Goal: Information Seeking & Learning: Learn about a topic

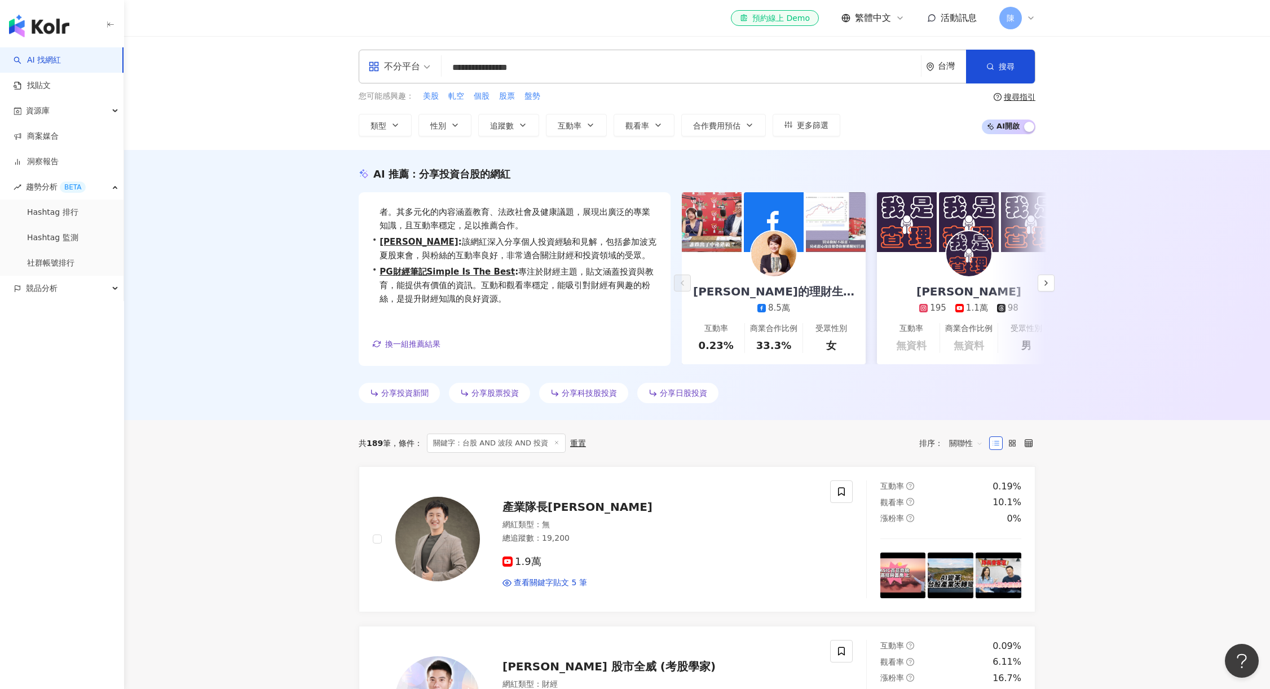
click at [541, 79] on div "**********" at bounding box center [697, 67] width 677 height 34
drag, startPoint x: 546, startPoint y: 74, endPoint x: 310, endPoint y: 80, distance: 236.9
click at [368, 80] on div "**********" at bounding box center [697, 67] width 677 height 34
type input "*"
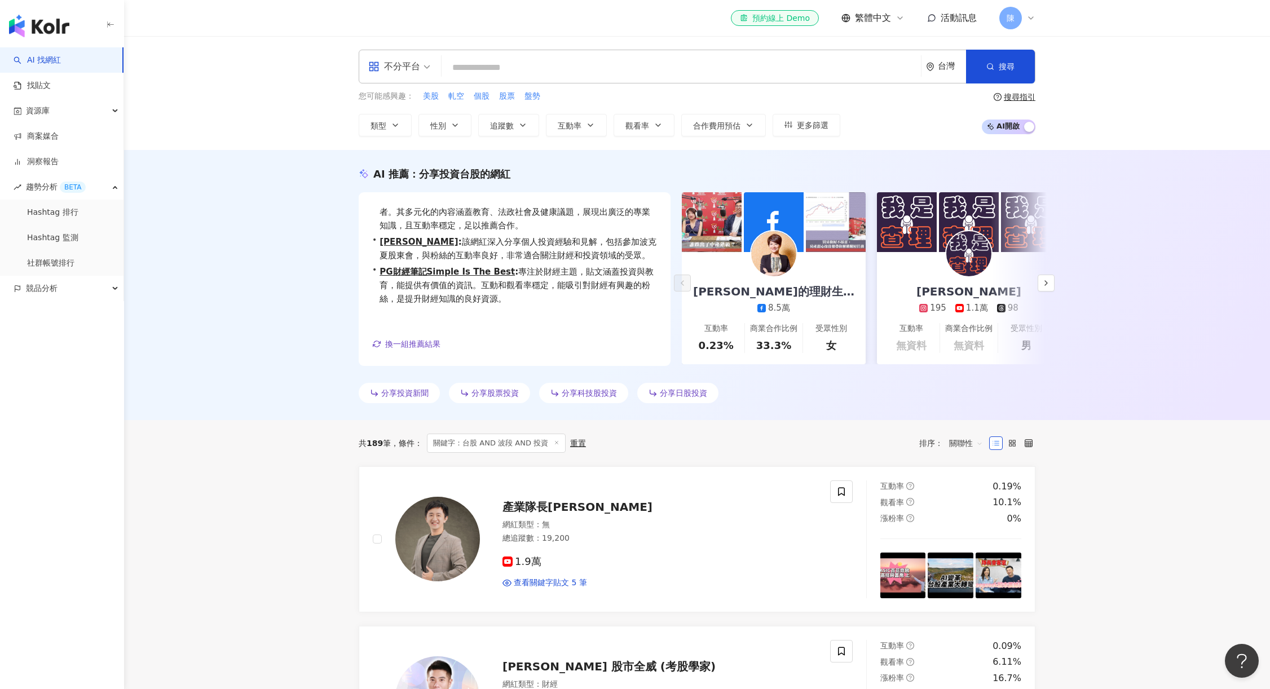
scroll to position [0, 0]
type input "*******"
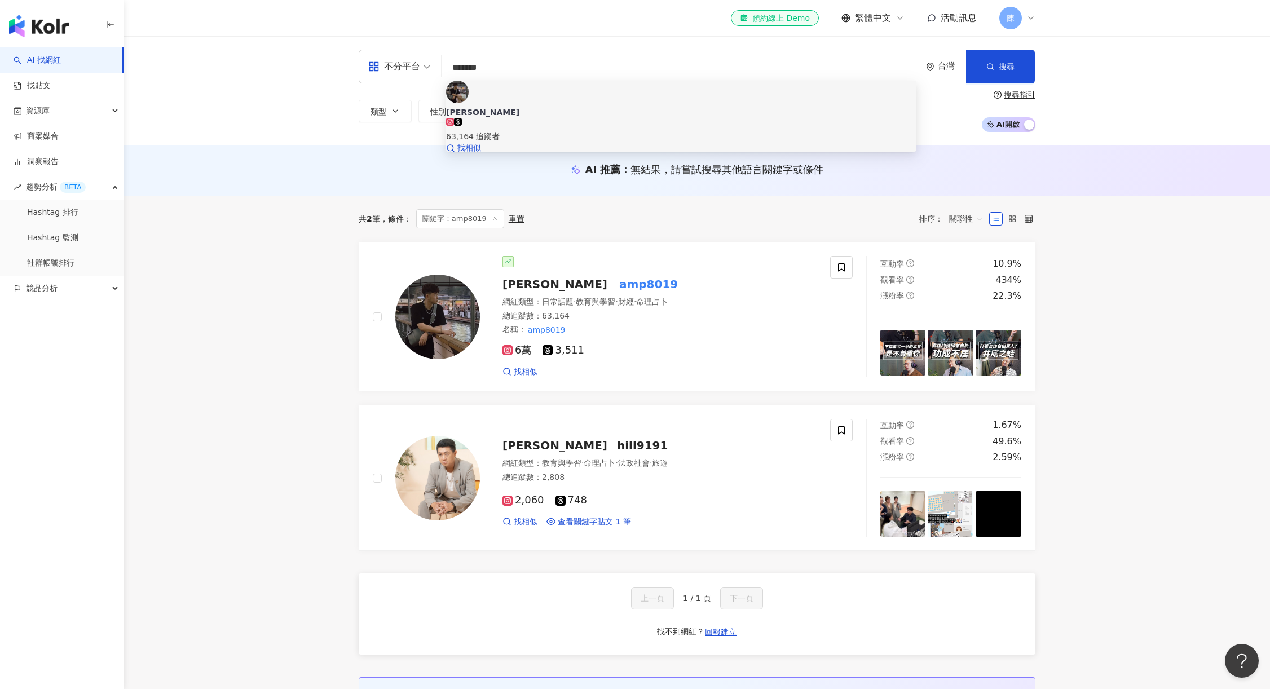
click at [556, 118] on div "63,164 追蹤者" at bounding box center [681, 130] width 470 height 25
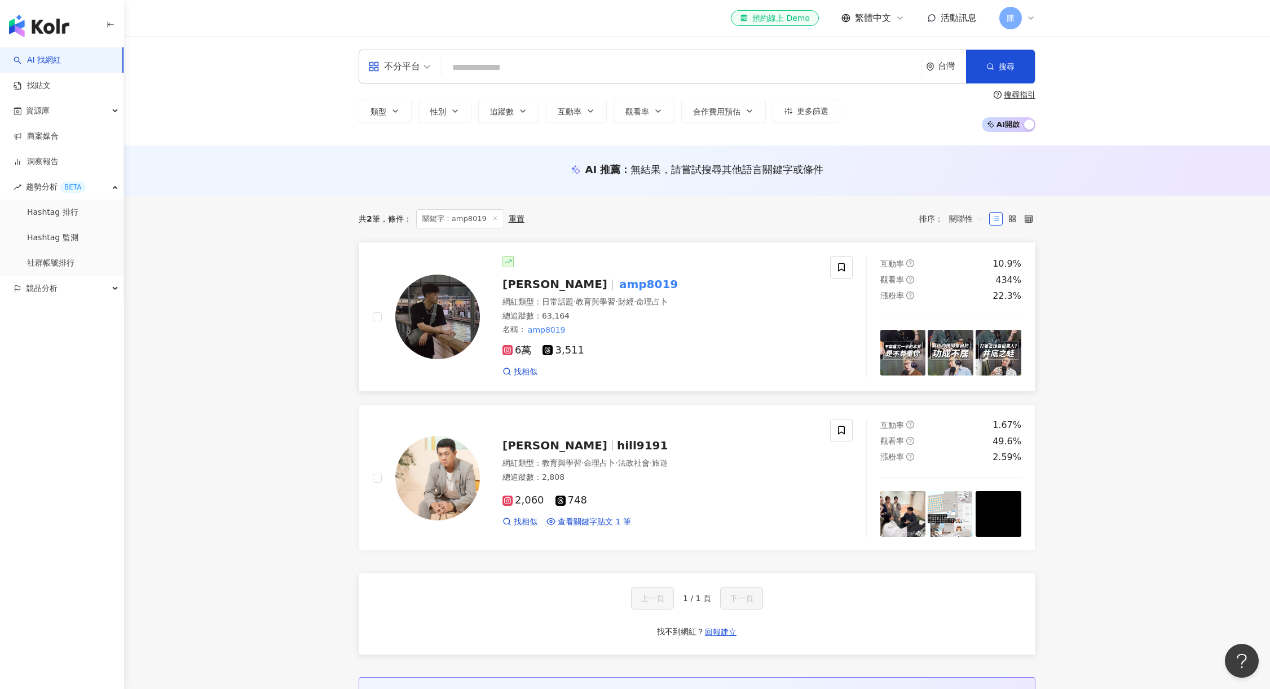
click at [617, 282] on mark "amp8019" at bounding box center [648, 284] width 63 height 18
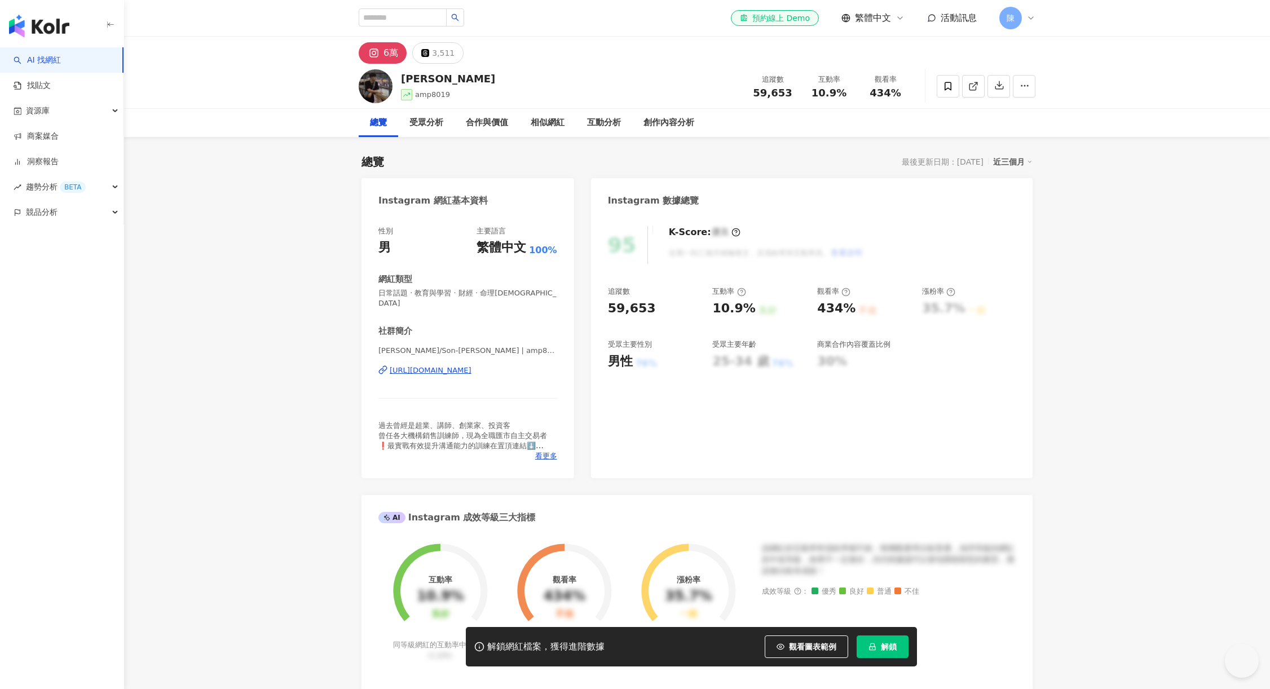
click at [893, 645] on span "解鎖" at bounding box center [889, 646] width 16 height 9
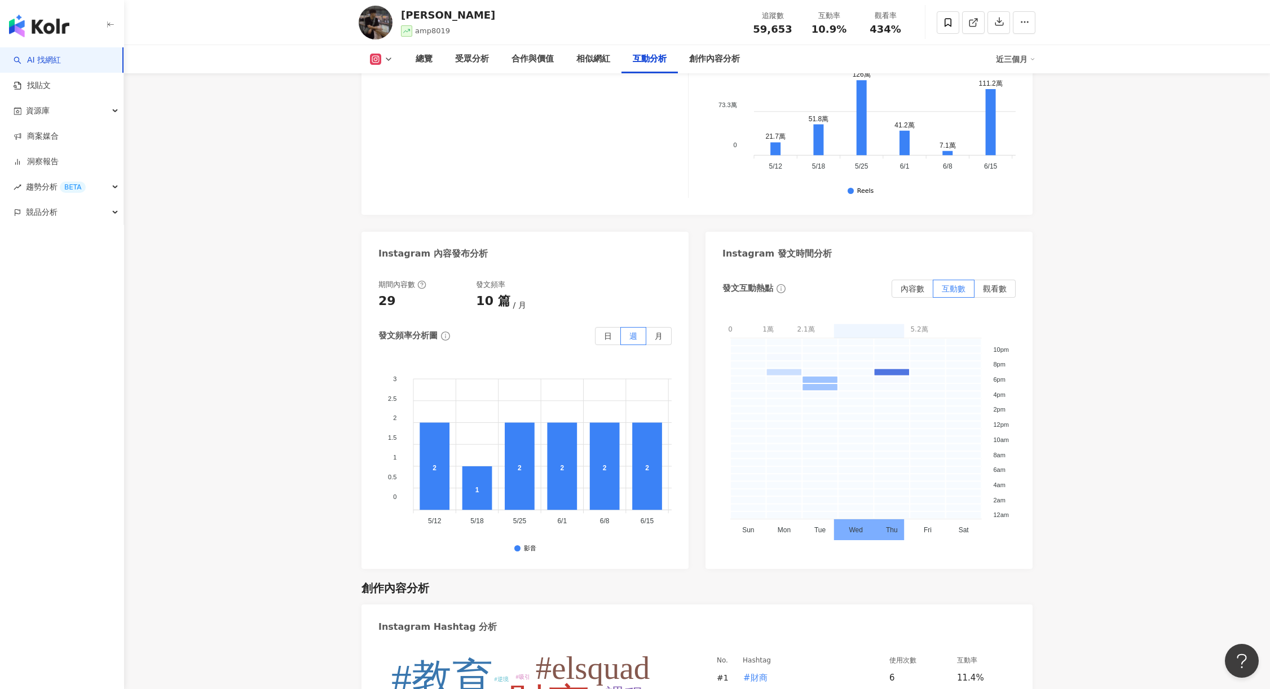
scroll to position [2425, 0]
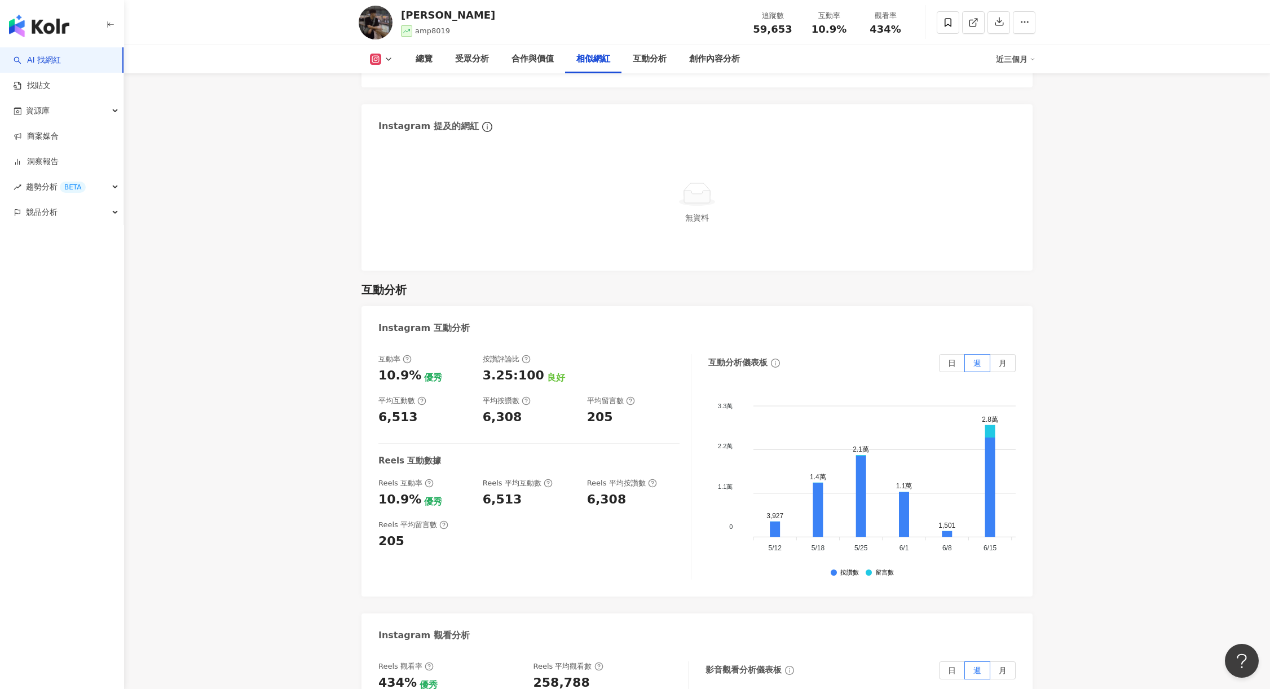
scroll to position [1974, 0]
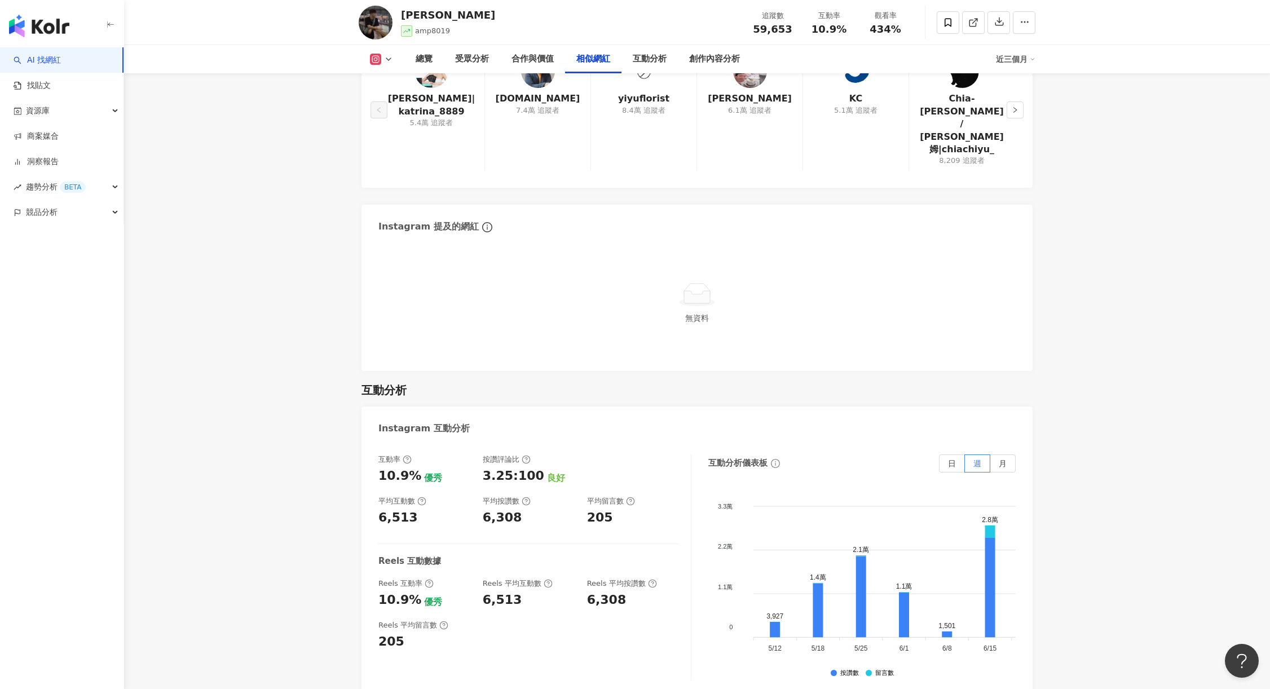
click at [61, 55] on link "AI 找網紅" at bounding box center [37, 60] width 47 height 11
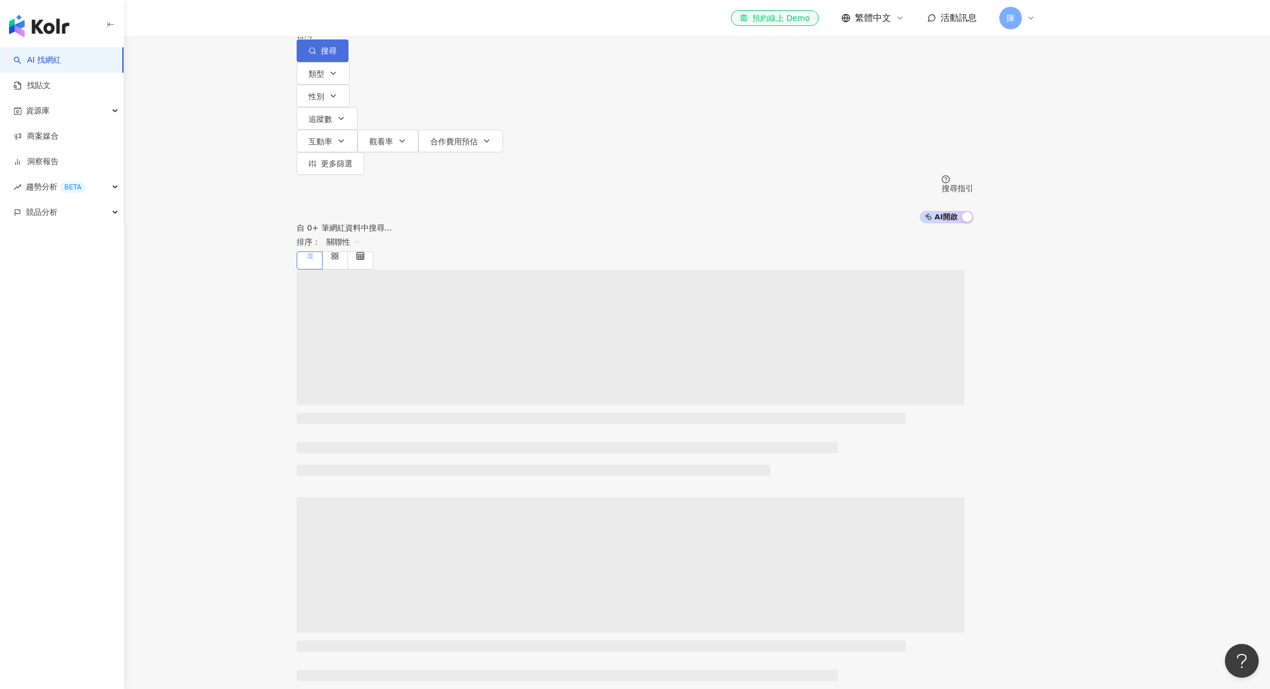
type input "**********"
click at [348, 62] on button "搜尋" at bounding box center [323, 50] width 52 height 23
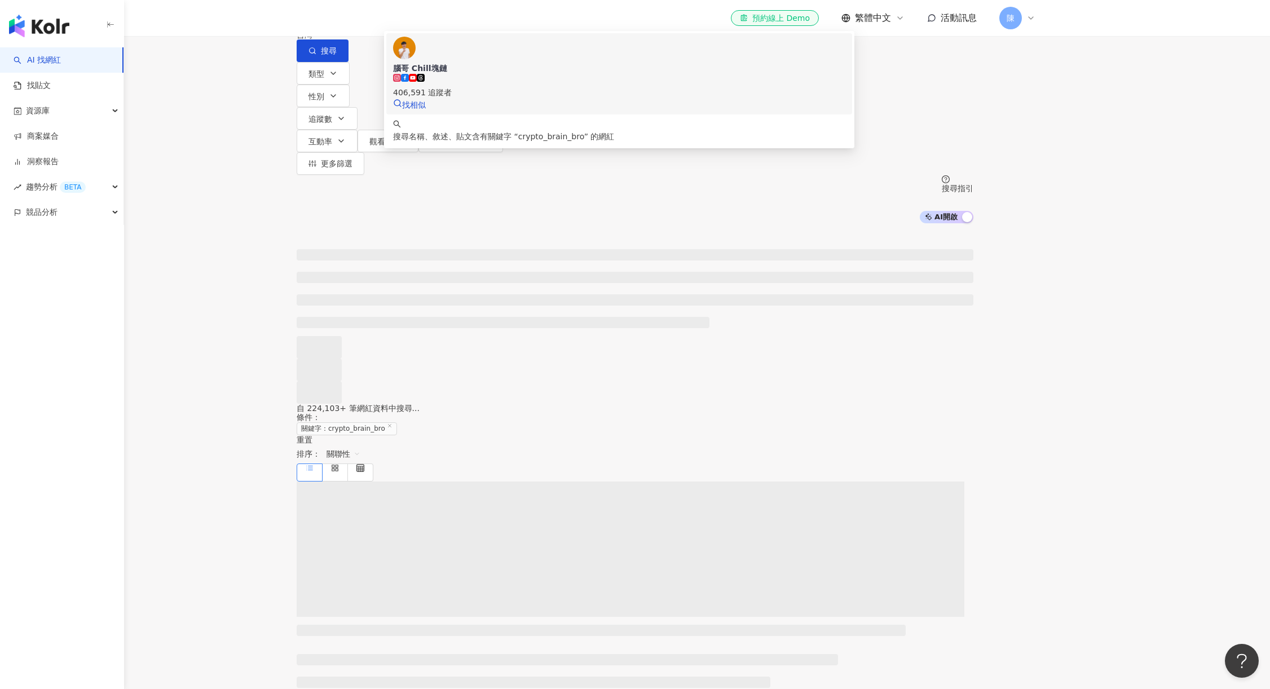
click at [621, 99] on div "406,591 追蹤者" at bounding box center [619, 86] width 452 height 25
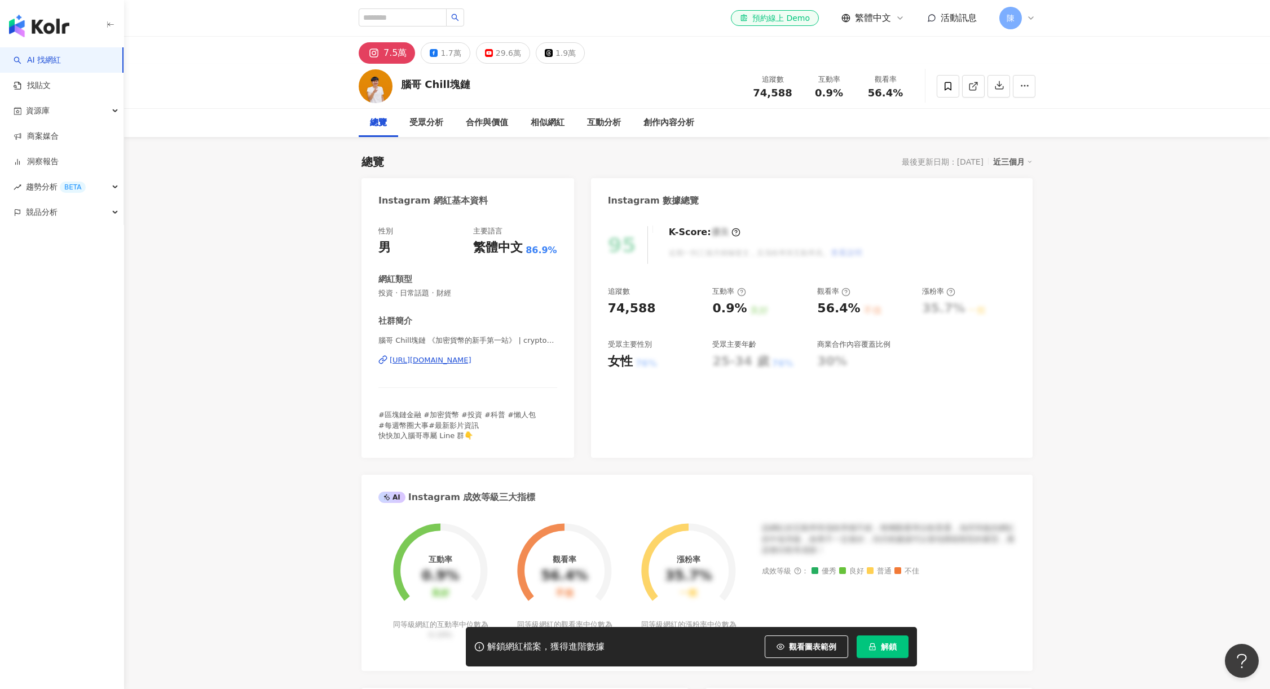
click at [912, 647] on div "解鎖網紅檔案，獲得進階數據 觀看圖表範例 解鎖" at bounding box center [691, 646] width 451 height 39
click at [885, 648] on span "解鎖" at bounding box center [889, 646] width 16 height 9
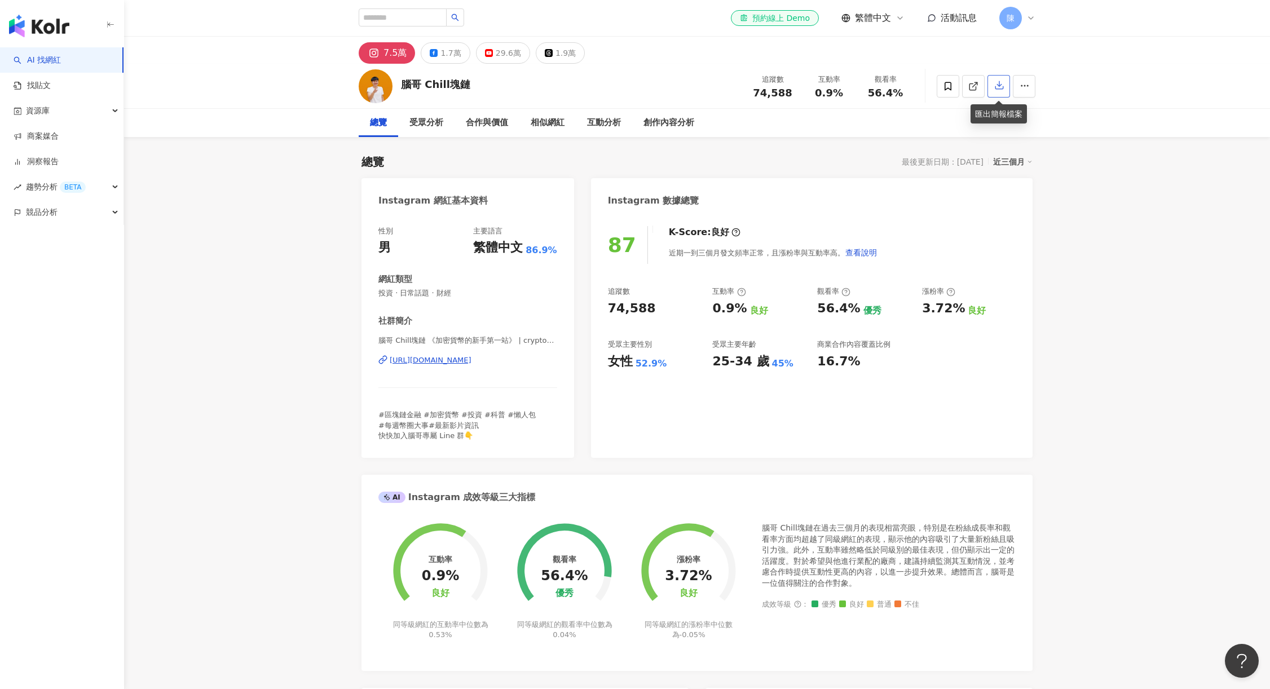
click at [1004, 85] on icon "button" at bounding box center [999, 85] width 10 height 10
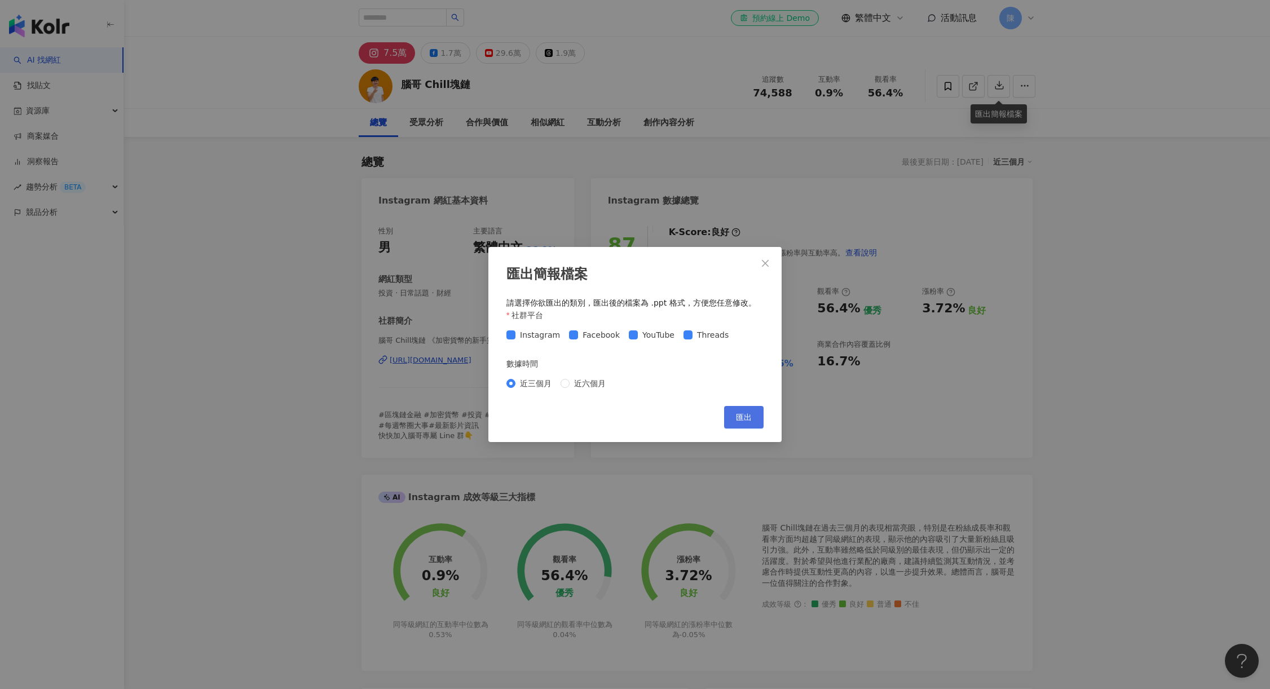
click at [735, 417] on button "匯出" at bounding box center [743, 417] width 39 height 23
click at [592, 383] on span "近六個月" at bounding box center [590, 383] width 41 height 12
click at [745, 413] on span "匯出" at bounding box center [744, 417] width 16 height 9
click at [1063, 365] on div "匯出簡報檔案 請選擇你欲匯出的類別，匯出後的檔案為 .ppt 格式，方便您任意修改。 社群平台 Instagram Facebook YouTube Thre…" at bounding box center [635, 344] width 1270 height 689
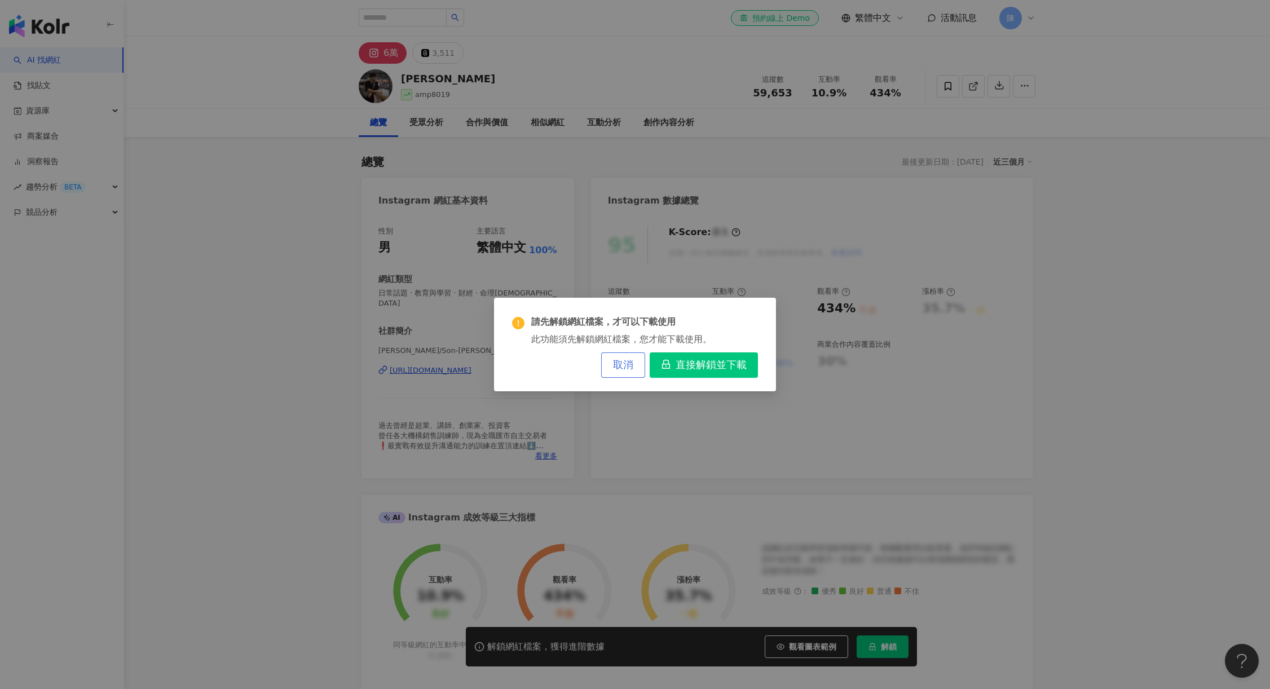
click at [633, 367] on button "取消" at bounding box center [623, 364] width 44 height 25
